Goal: Transaction & Acquisition: Book appointment/travel/reservation

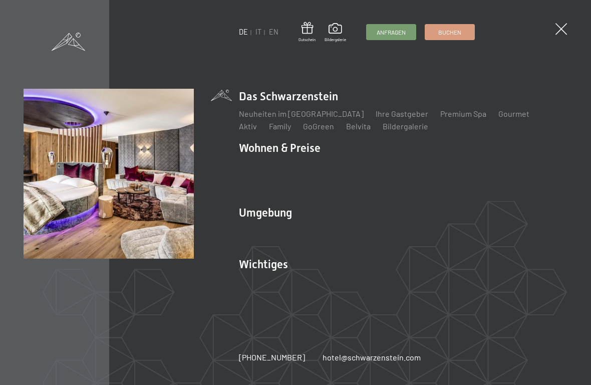
scroll to position [52, 0]
click at [394, 167] on link "Angebote" at bounding box center [403, 165] width 35 height 10
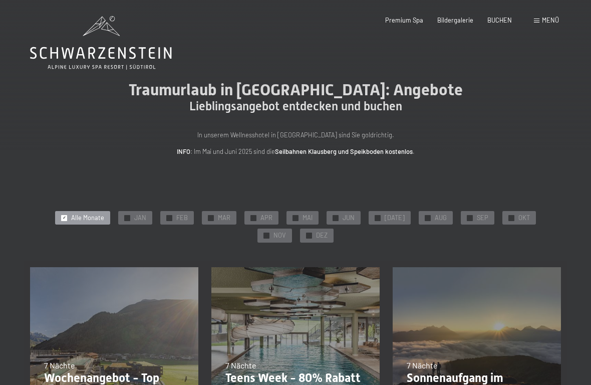
scroll to position [82, 0]
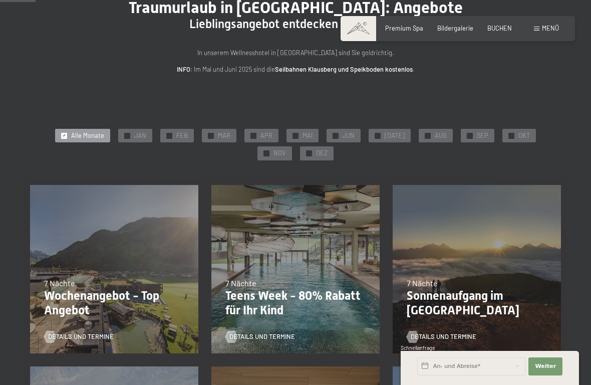
click at [435, 135] on span "AUG" at bounding box center [441, 135] width 12 height 9
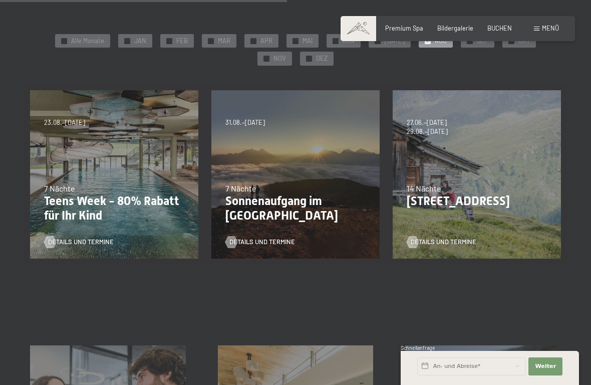
scroll to position [307, 0]
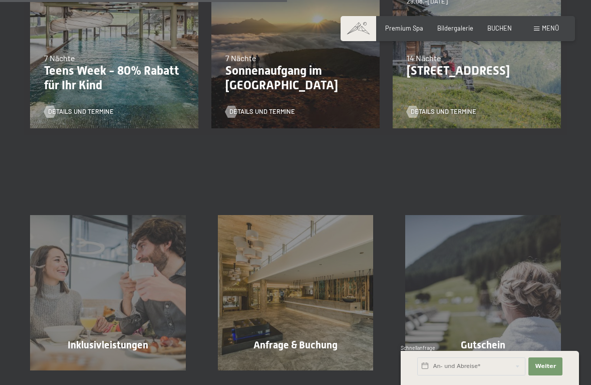
click at [64, 113] on span "Details und Termine" at bounding box center [81, 111] width 66 height 9
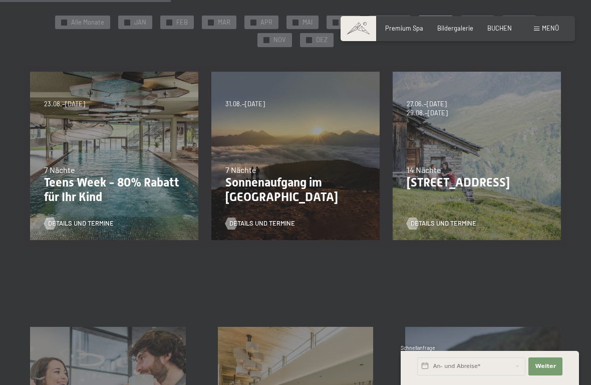
scroll to position [152, 0]
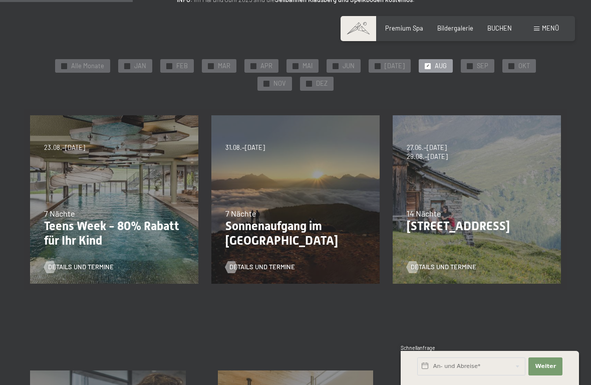
click at [257, 263] on link "Details und Termine" at bounding box center [261, 267] width 70 height 9
click at [477, 69] on span "SEP" at bounding box center [483, 66] width 12 height 9
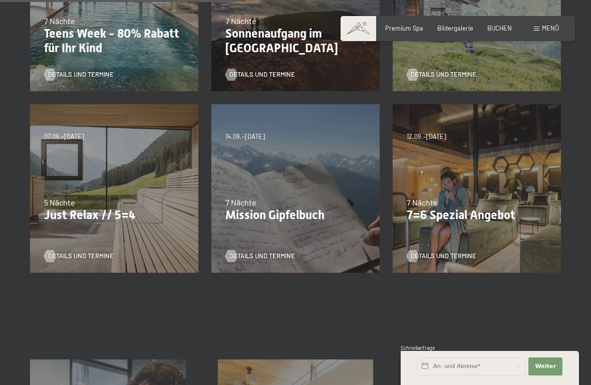
scroll to position [55, 0]
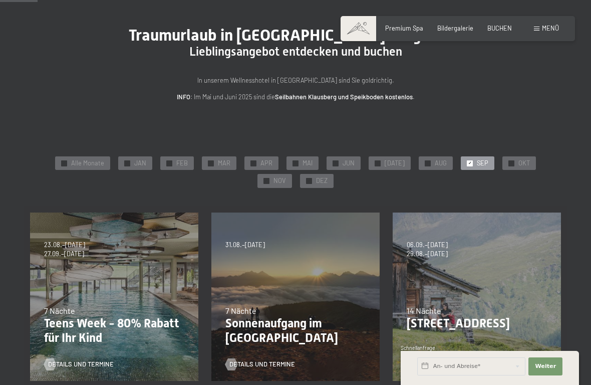
click at [385, 161] on span "JUL" at bounding box center [395, 163] width 20 height 9
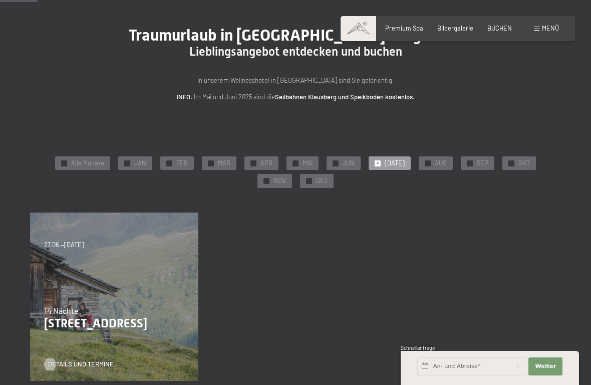
click at [419, 161] on div "✓ AUG" at bounding box center [436, 163] width 34 height 14
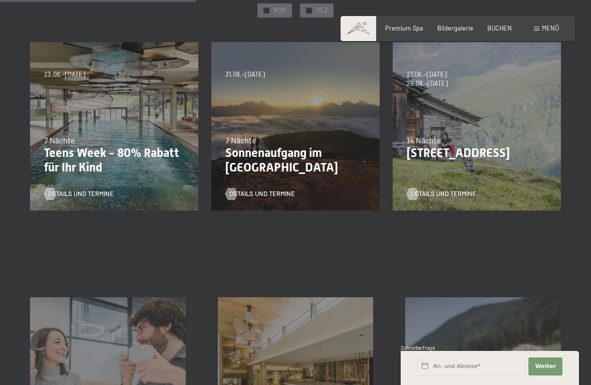
scroll to position [0, 0]
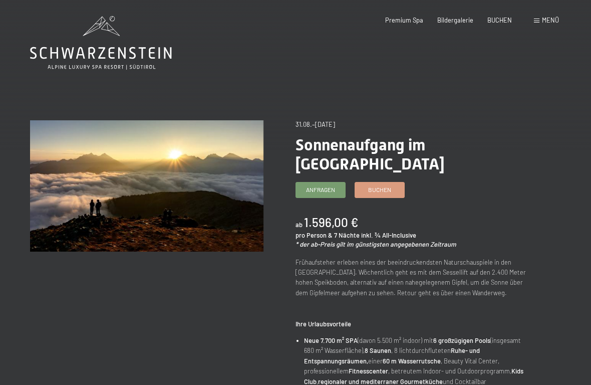
scroll to position [2, 0]
